Goal: Use online tool/utility: Utilize a website feature to perform a specific function

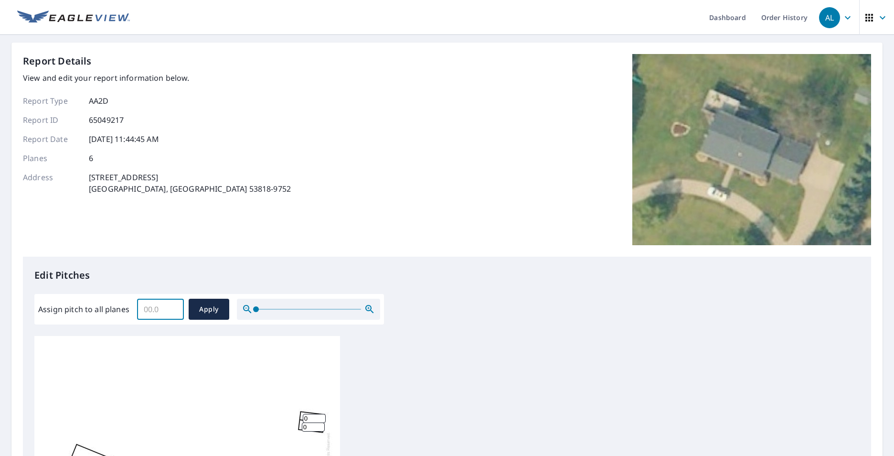
click at [171, 315] on input "Assign pitch to all planes" at bounding box center [160, 309] width 47 height 27
type input "4"
click at [213, 312] on span "Apply" at bounding box center [208, 309] width 25 height 12
type input "4"
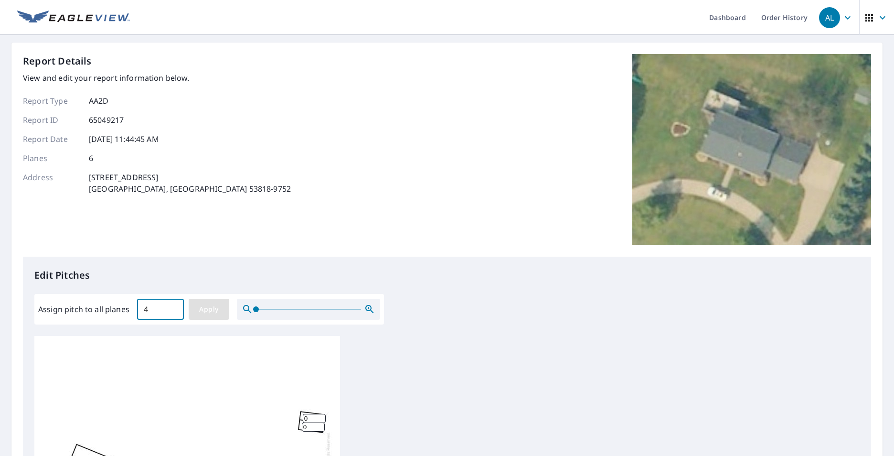
type input "4"
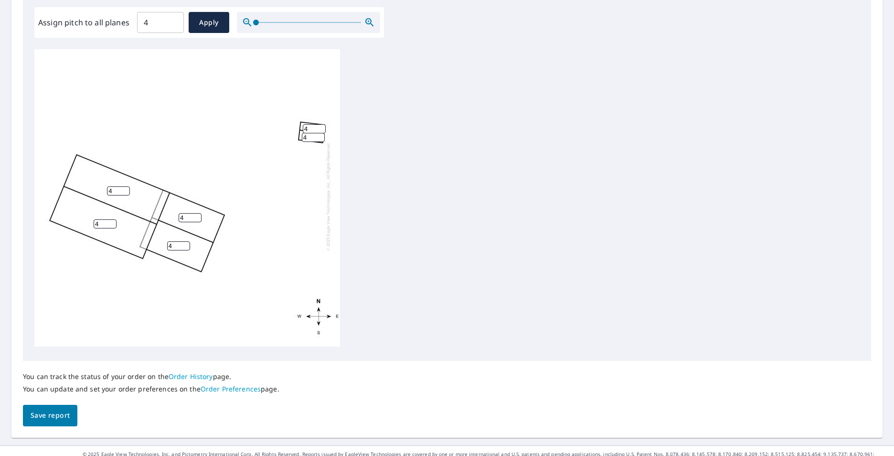
scroll to position [301, 0]
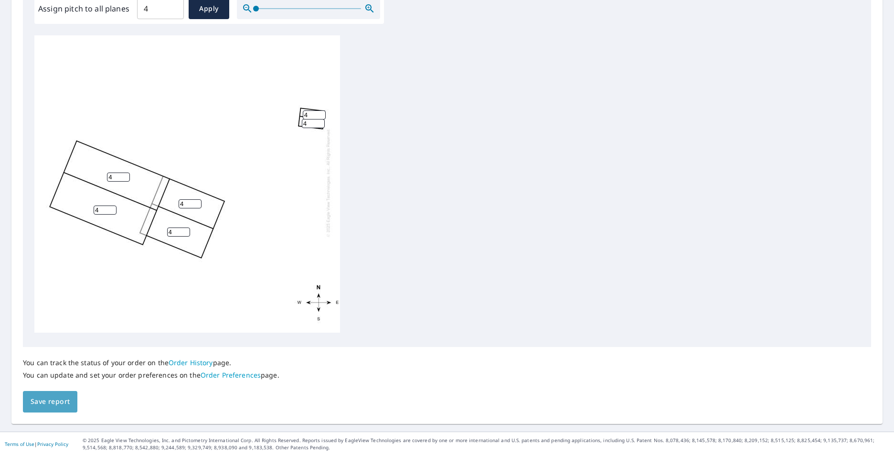
click at [53, 398] on span "Save report" at bounding box center [50, 402] width 39 height 12
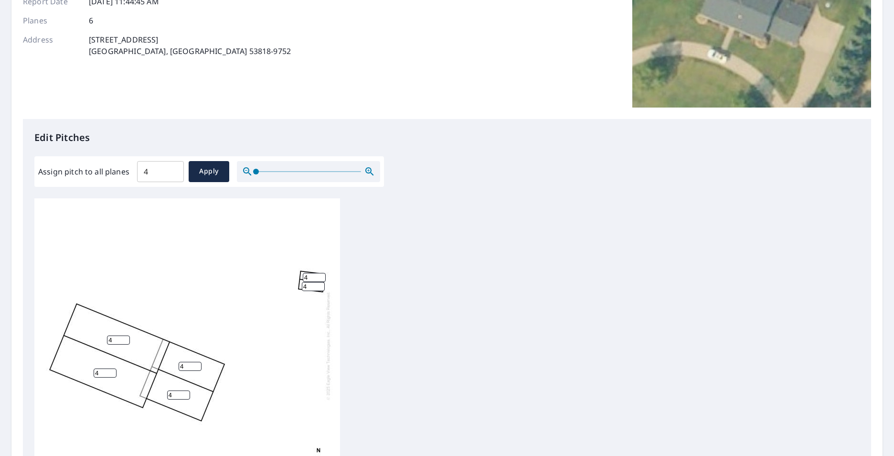
scroll to position [0, 0]
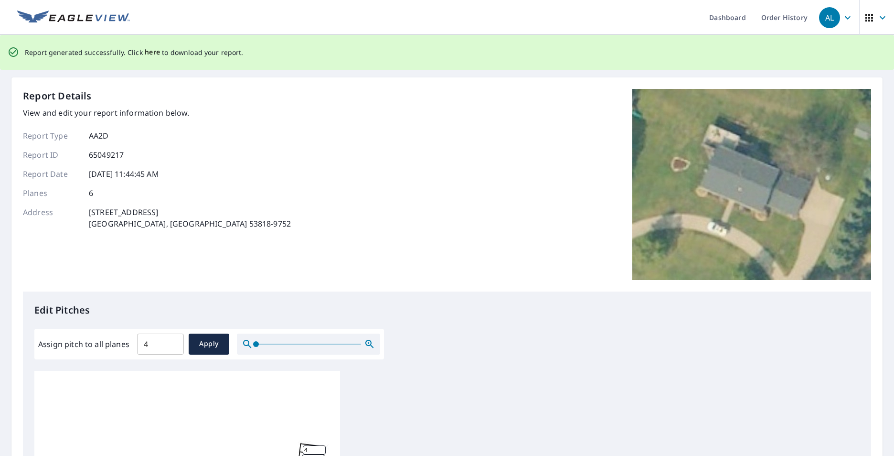
click at [149, 52] on span "here" at bounding box center [153, 52] width 16 height 12
